Goal: Check status

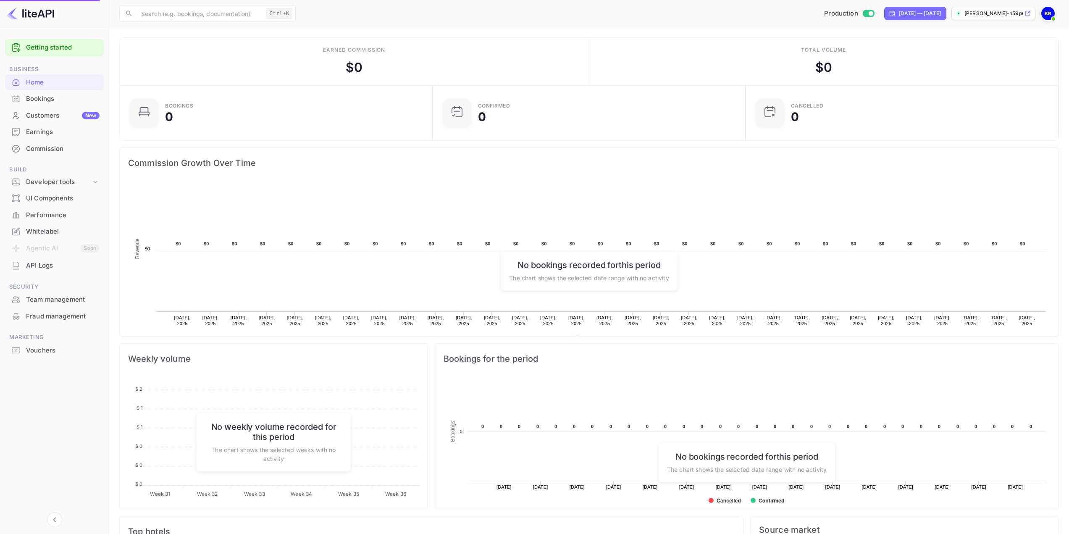
drag, startPoint x: 0, startPoint y: 0, endPoint x: 55, endPoint y: 97, distance: 111.0
click at [55, 97] on div "Bookings" at bounding box center [63, 99] width 74 height 10
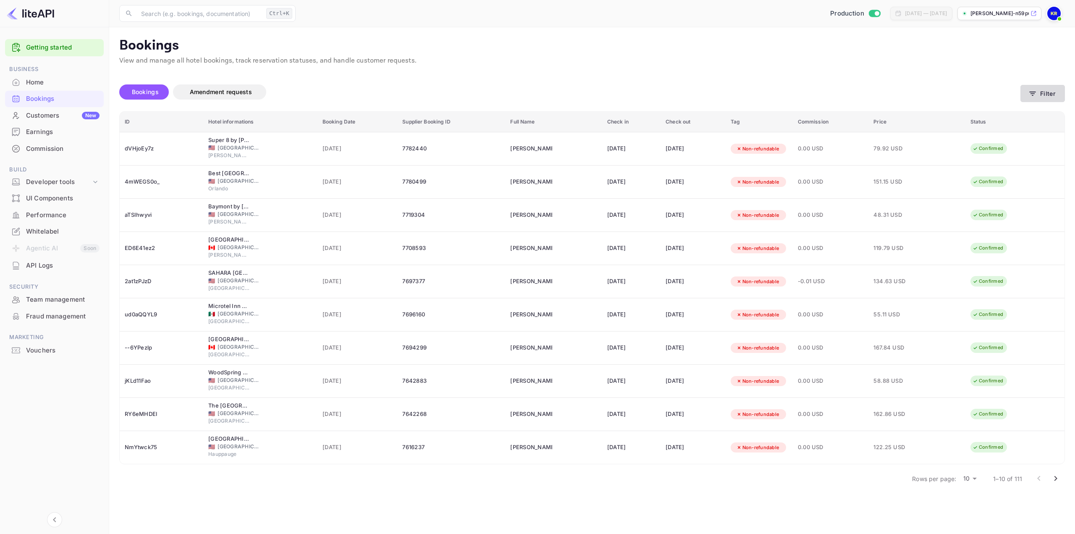
click at [1044, 90] on button "Filter" at bounding box center [1043, 93] width 45 height 17
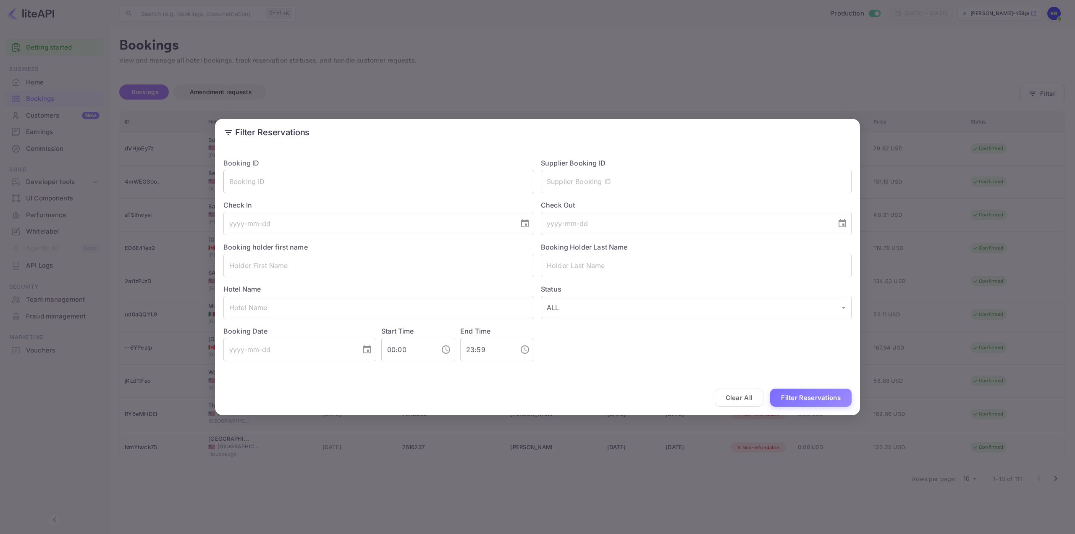
click at [471, 184] on input "text" at bounding box center [378, 182] width 311 height 24
paste input "Lnp7Py3e_"
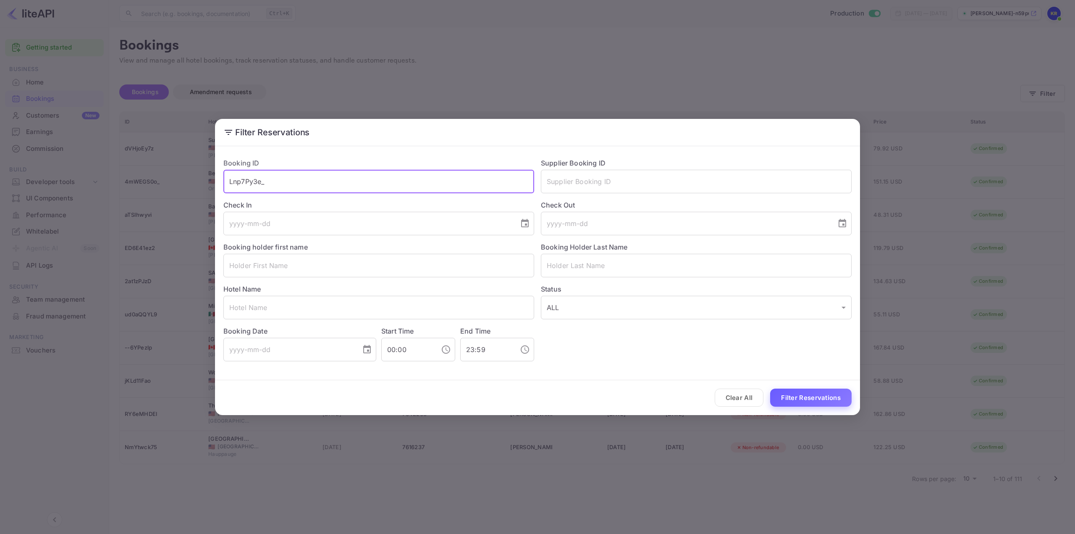
click at [813, 397] on button "Filter Reservations" at bounding box center [810, 398] width 81 height 18
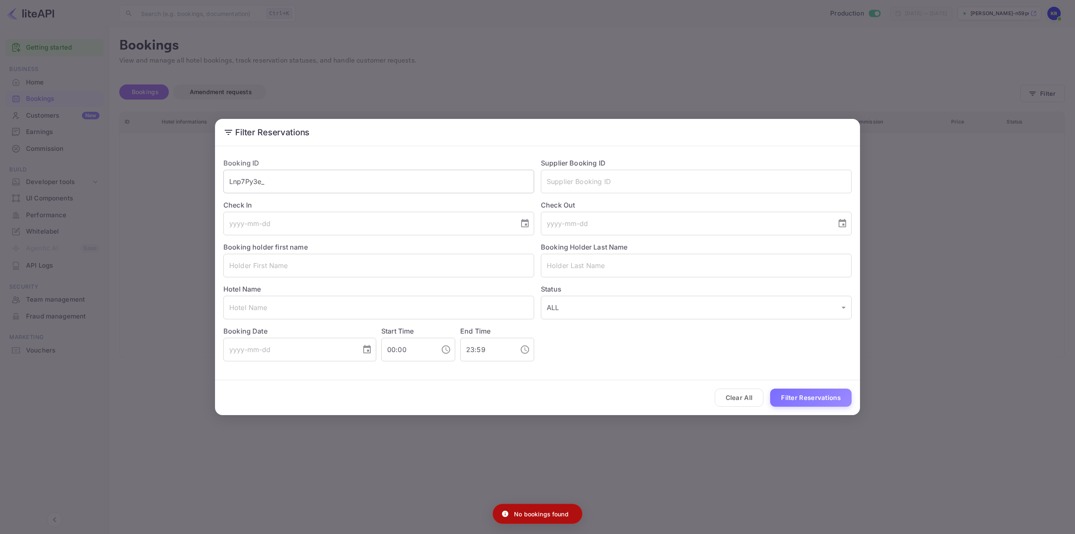
click at [305, 179] on input "Lnp7Py3e_" at bounding box center [378, 182] width 311 height 24
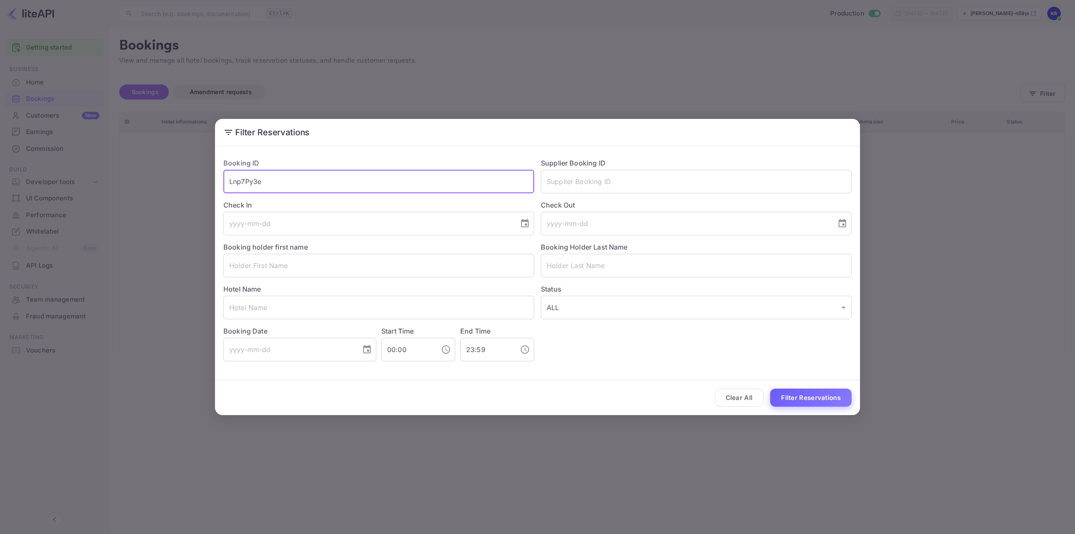
type input "Lnp7Py3e"
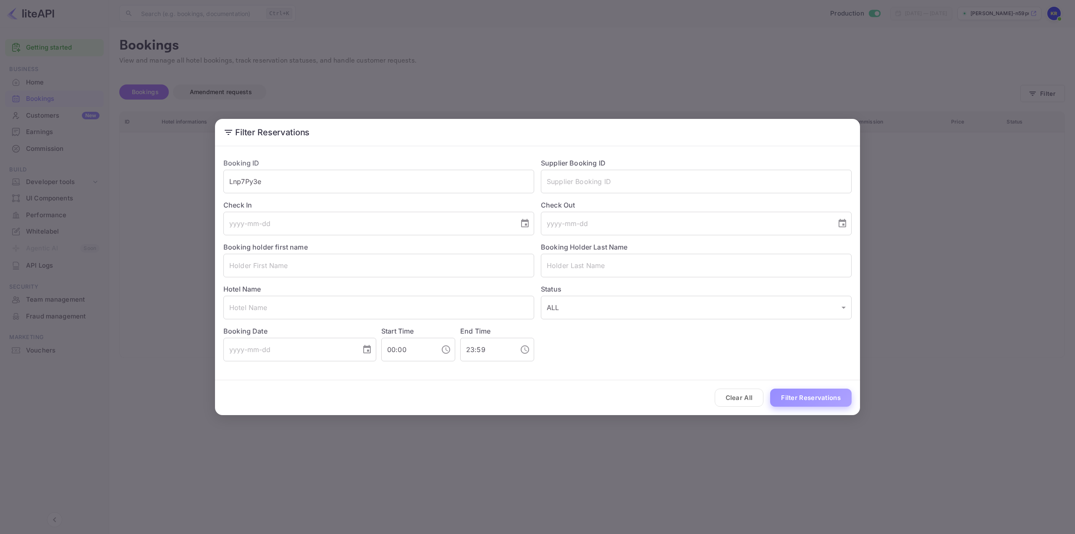
click at [796, 397] on button "Filter Reservations" at bounding box center [810, 398] width 81 height 18
click at [905, 238] on div "Filter Reservations Booking ID Lnp7Py3e ​ Supplier Booking ID ​ Check In ​ Chec…" at bounding box center [537, 267] width 1075 height 534
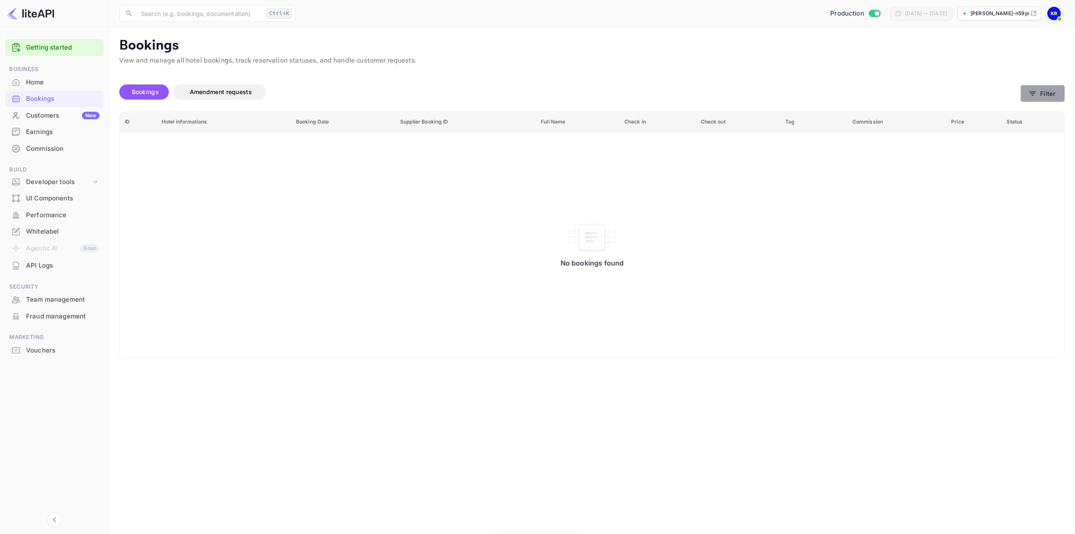
click at [1054, 99] on button "Filter" at bounding box center [1043, 93] width 45 height 17
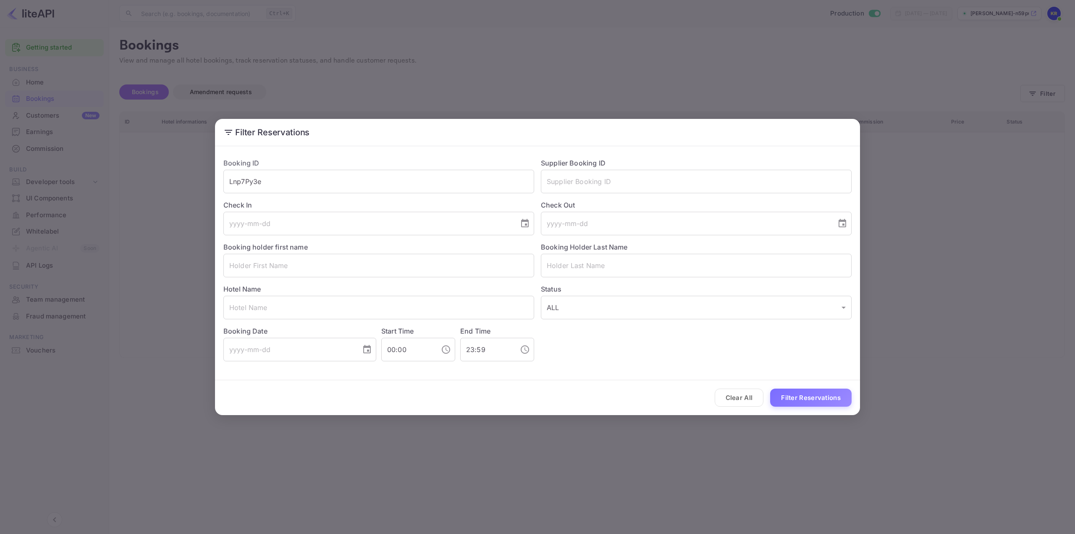
drag, startPoint x: 274, startPoint y: 180, endPoint x: 115, endPoint y: 192, distance: 159.6
click at [149, 199] on div "Filter Reservations Booking ID Lnp7Py3e ​ Supplier Booking ID ​ Check In ​ Chec…" at bounding box center [537, 267] width 1075 height 534
click at [617, 274] on input "text" at bounding box center [696, 266] width 311 height 24
paste input "Blas"
type input "Blas"
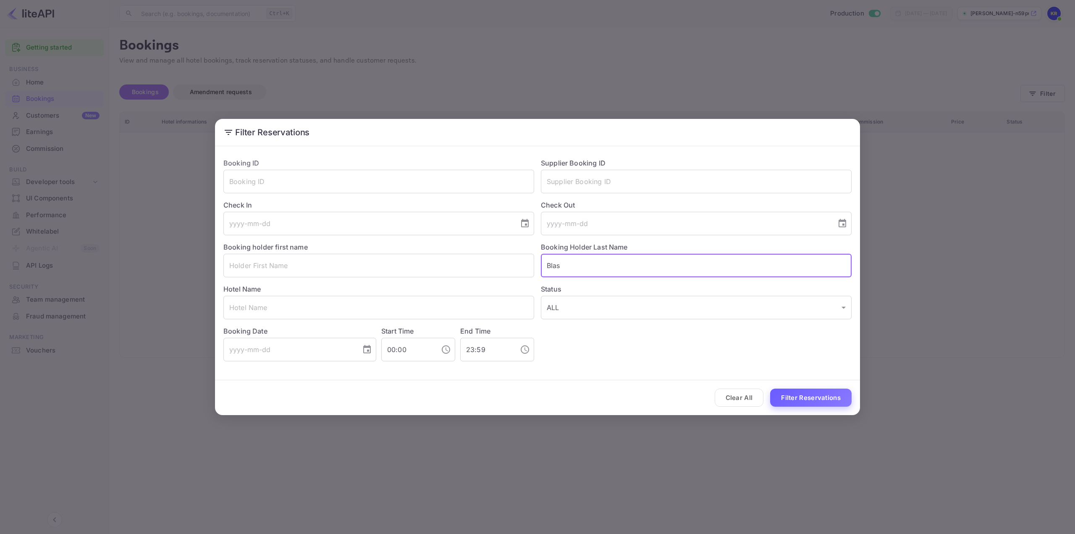
click at [811, 396] on button "Filter Reservations" at bounding box center [810, 398] width 81 height 18
click at [766, 432] on div "Filter Reservations Booking ID ​ Supplier Booking ID ​ Check In ​ Check Out ​ B…" at bounding box center [537, 267] width 1075 height 534
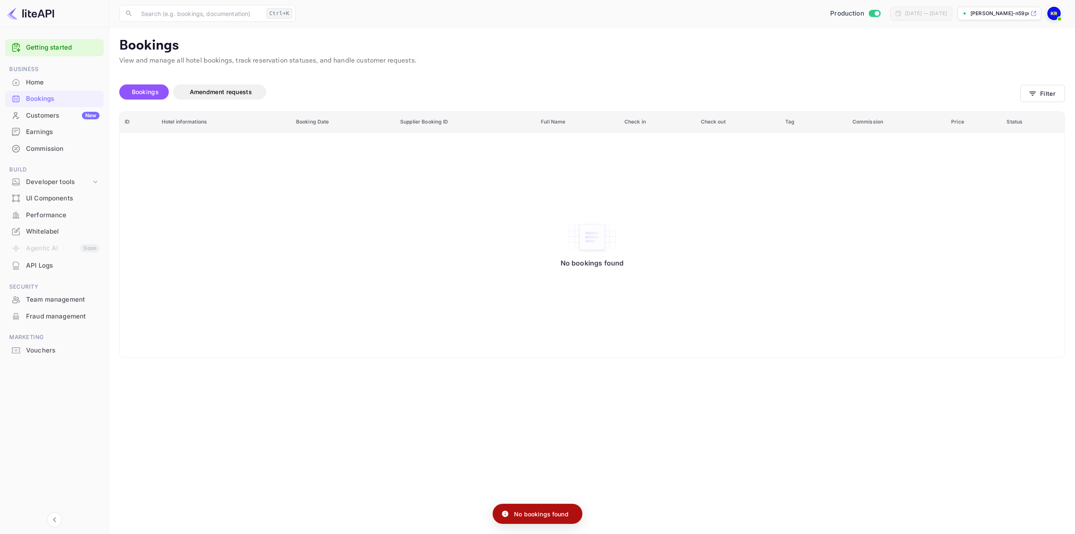
click at [1055, 12] on img at bounding box center [1054, 13] width 13 height 13
click at [988, 83] on div "Logout" at bounding box center [1013, 87] width 97 height 20
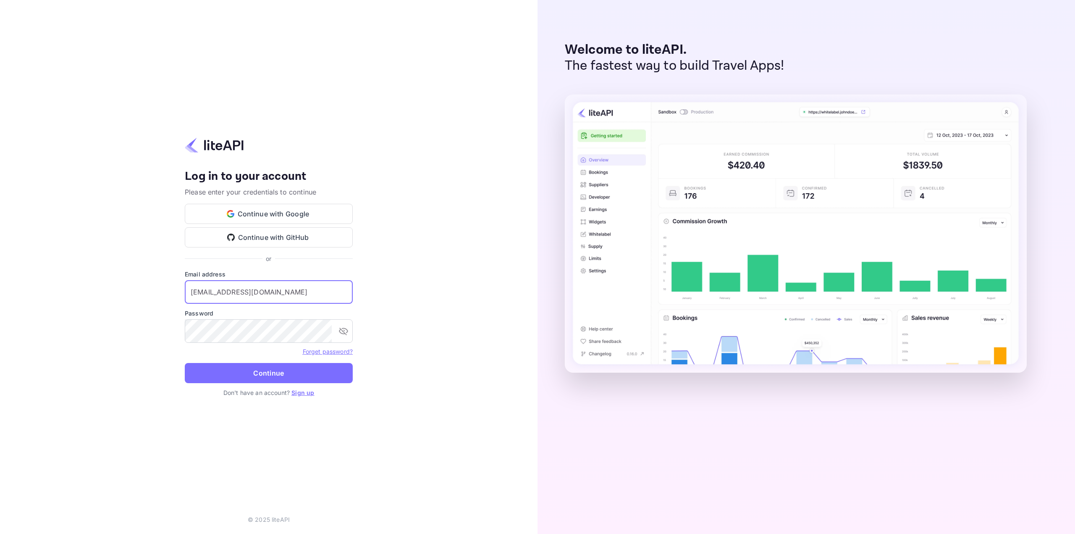
click at [258, 294] on input "[EMAIL_ADDRESS][DOMAIN_NAME]" at bounding box center [269, 292] width 168 height 24
type input "[EMAIL_ADDRESS][DOMAIN_NAME]"
click at [278, 380] on button "Continue" at bounding box center [269, 373] width 168 height 20
